Goal: Information Seeking & Learning: Learn about a topic

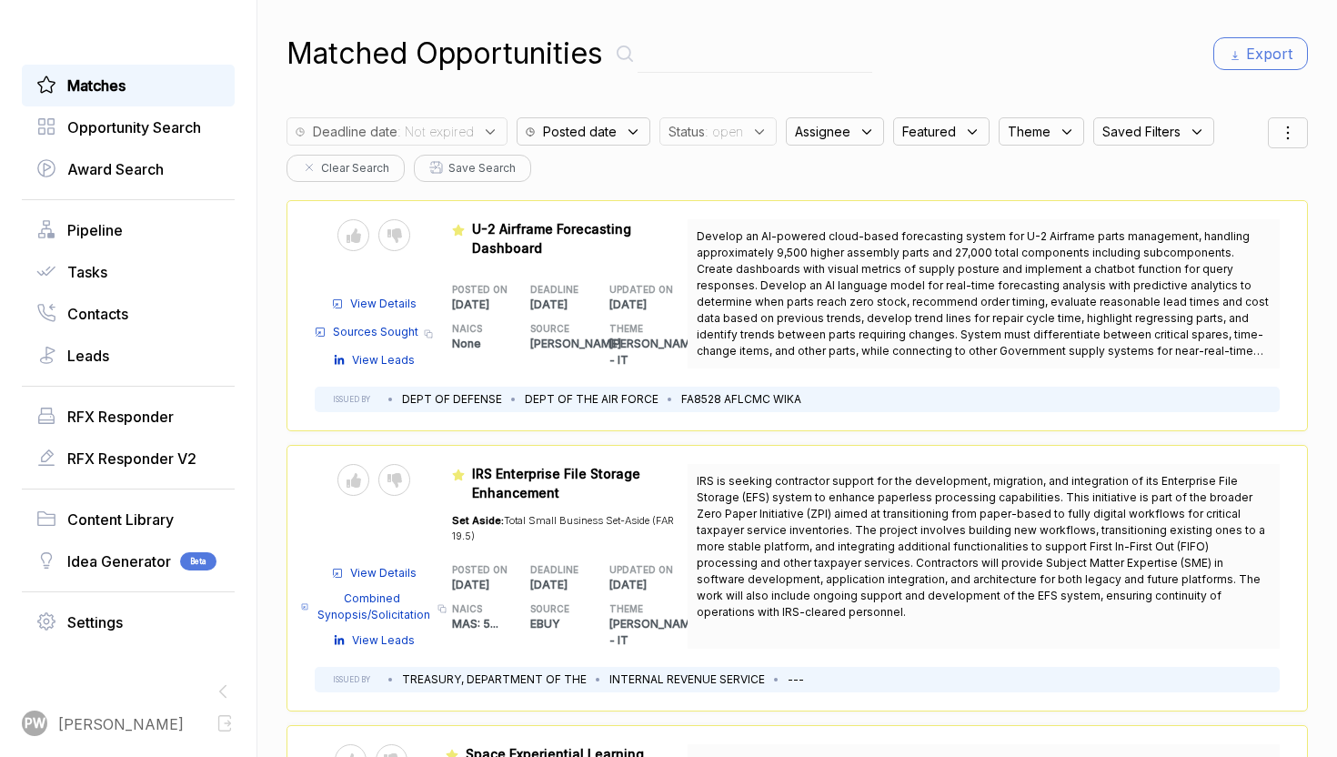
scroll to position [356, 0]
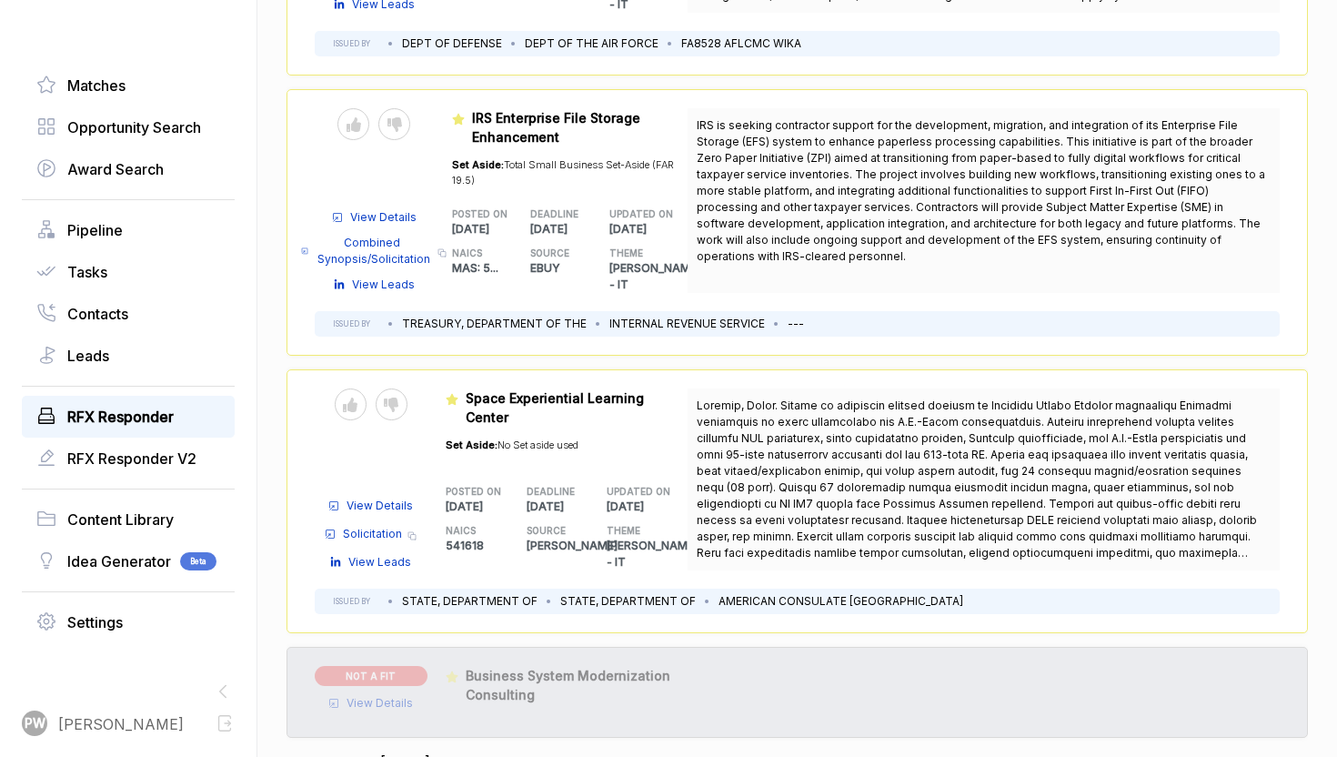
click at [132, 417] on span "RFX Responder" at bounding box center [120, 417] width 106 height 22
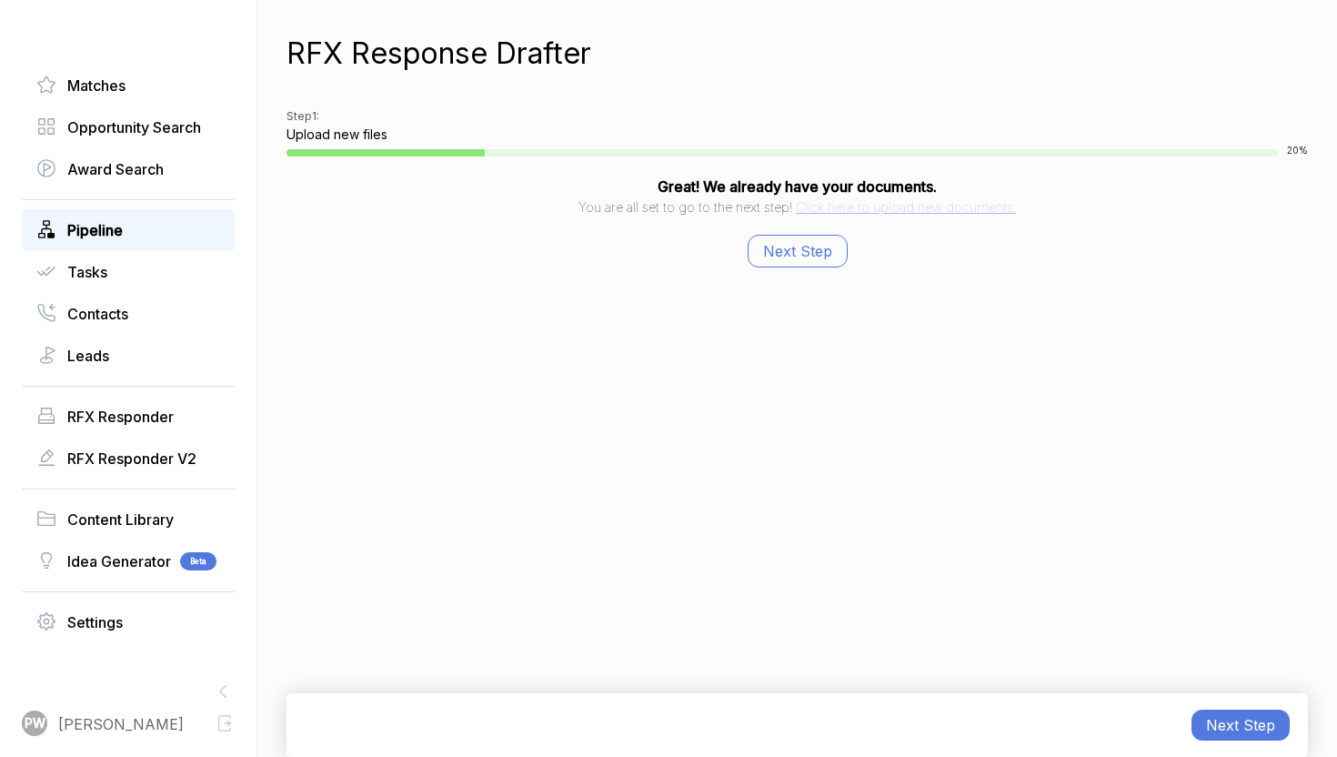
click at [138, 245] on div "Pipeline" at bounding box center [128, 230] width 213 height 42
click at [133, 242] on div "Pipeline" at bounding box center [128, 230] width 213 height 42
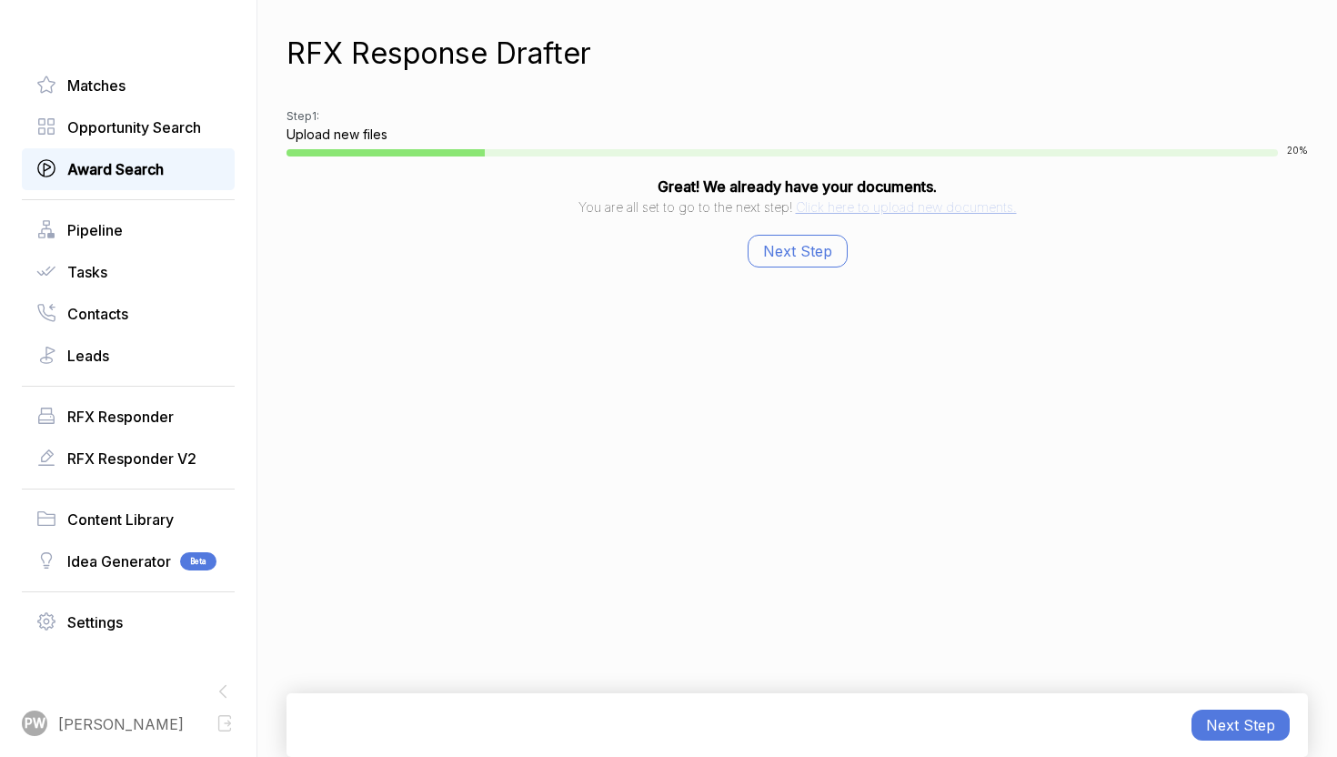
click at [155, 177] on span "Award Search" at bounding box center [115, 169] width 96 height 22
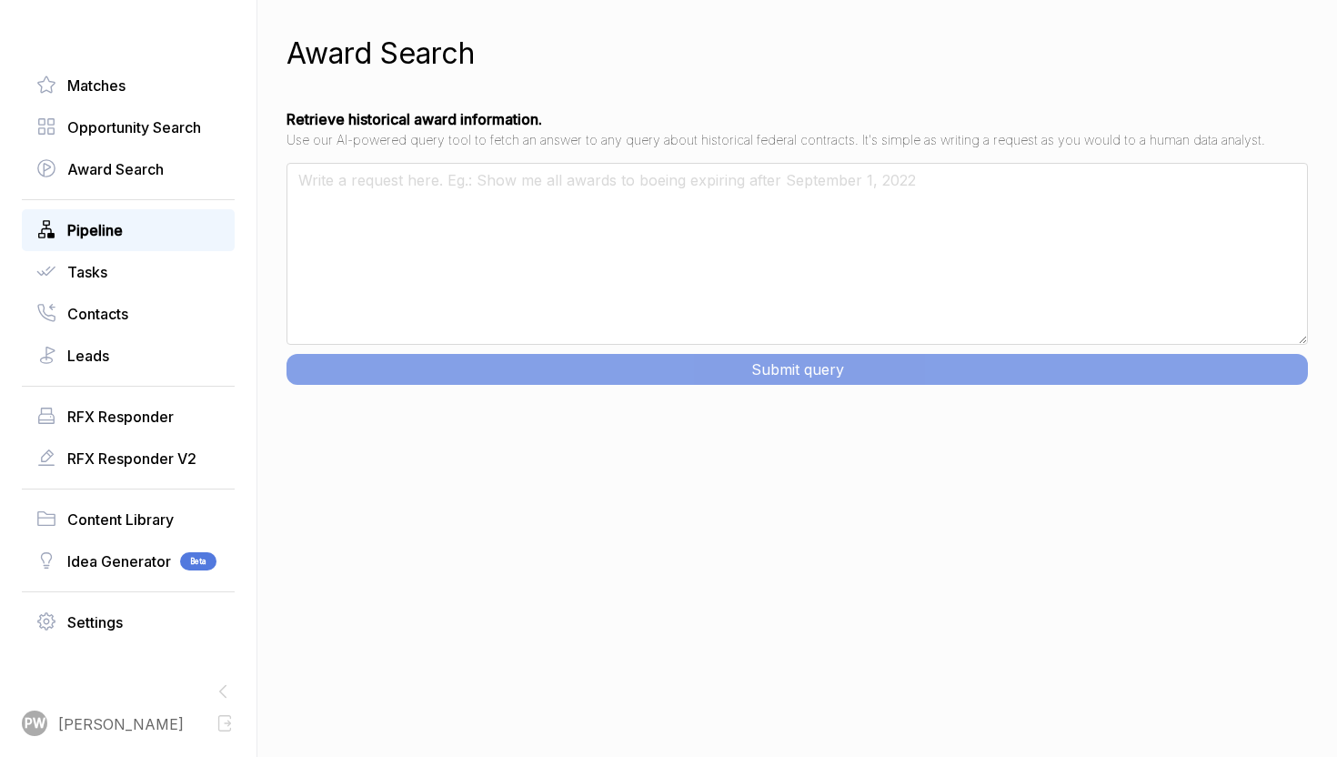
click at [139, 226] on link "Pipeline" at bounding box center [128, 230] width 184 height 22
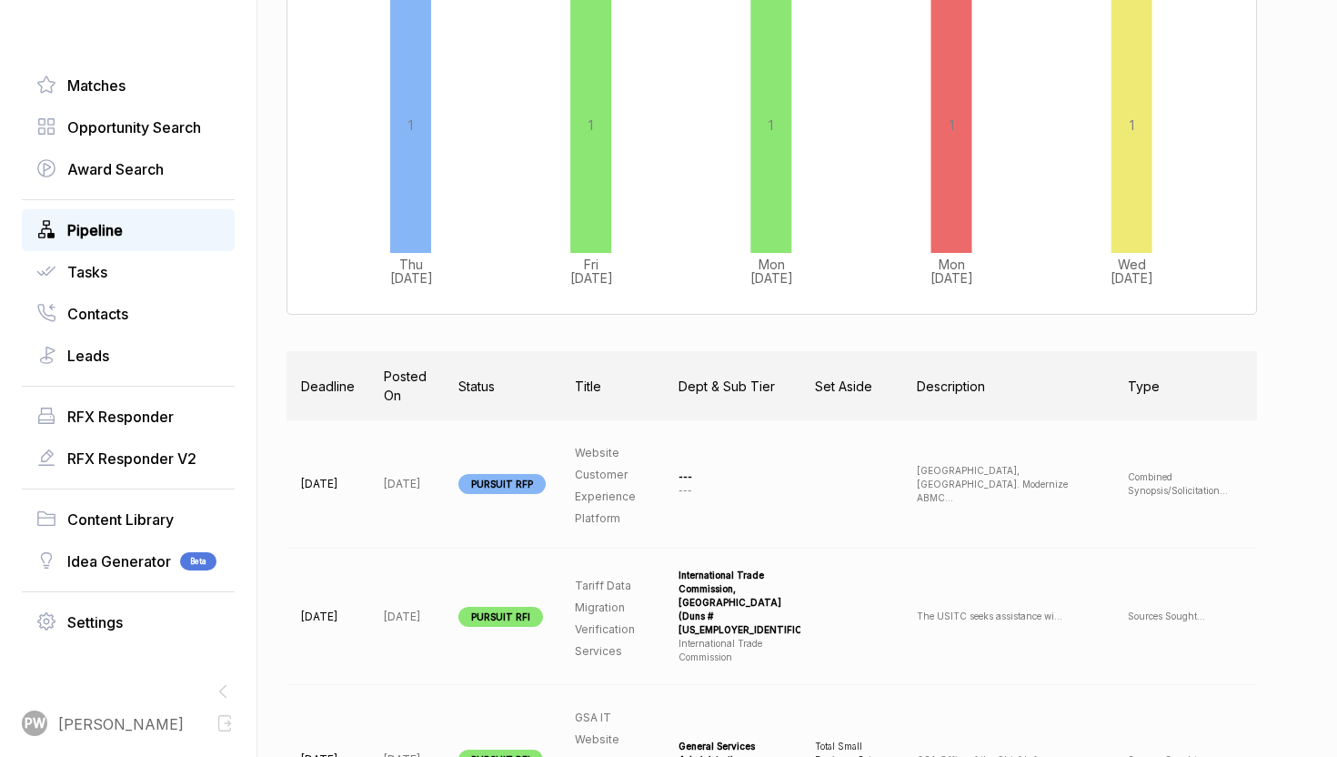
scroll to position [0, 173]
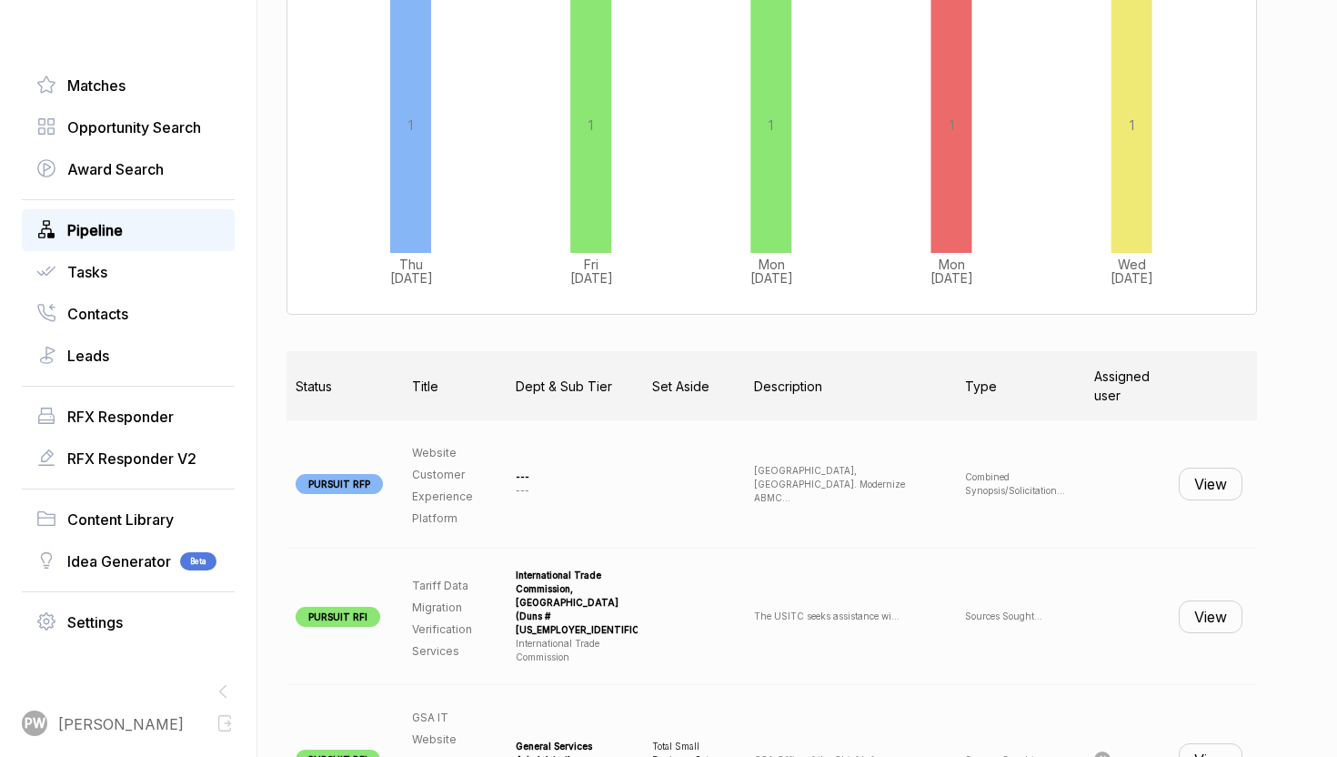
click at [1228, 494] on button "View" at bounding box center [1210, 483] width 64 height 33
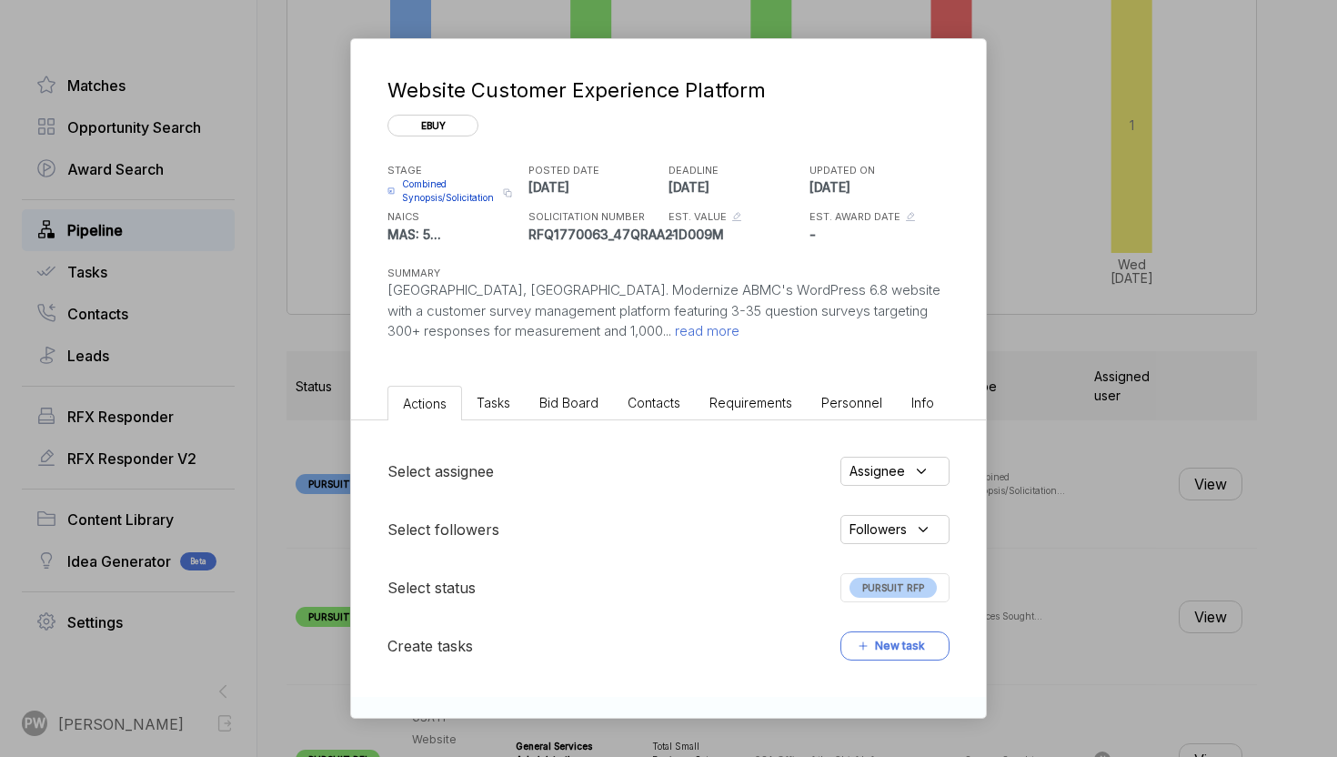
click at [414, 202] on span "Combined Synopsis/Solicitation" at bounding box center [449, 190] width 95 height 27
click at [429, 199] on span "Combined Synopsis/Solicitation" at bounding box center [449, 190] width 95 height 27
